Goal: Communication & Community: Answer question/provide support

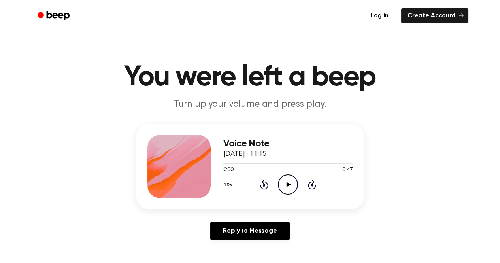
click at [294, 187] on icon "Play Audio" at bounding box center [288, 184] width 20 height 20
click at [289, 189] on icon "Play Audio" at bounding box center [288, 184] width 20 height 20
click at [293, 162] on div at bounding box center [288, 163] width 130 height 6
click at [286, 163] on div at bounding box center [273, 163] width 100 height 1
click at [272, 162] on div at bounding box center [288, 163] width 130 height 6
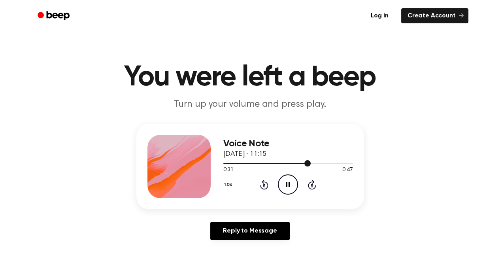
click at [268, 164] on div at bounding box center [288, 163] width 130 height 6
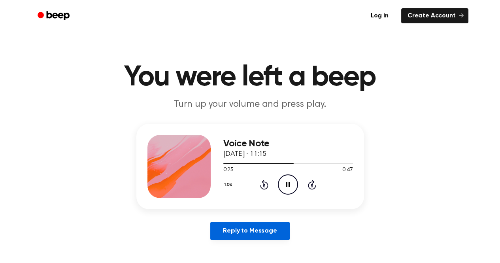
click at [257, 230] on link "Reply to Message" at bounding box center [249, 231] width 79 height 18
